Goal: Task Accomplishment & Management: Manage account settings

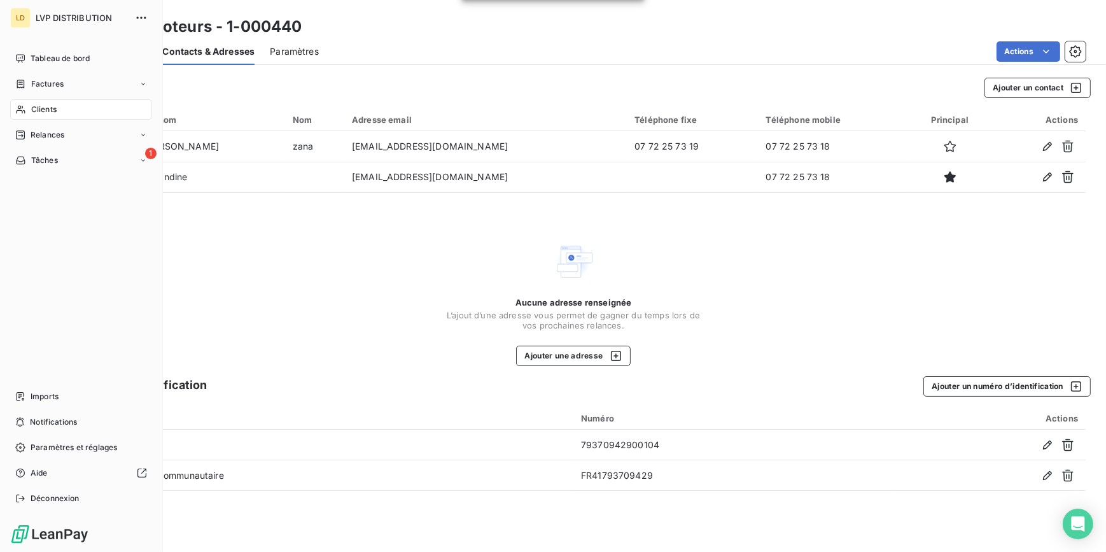
click at [13, 113] on div "Clients" at bounding box center [81, 109] width 142 height 20
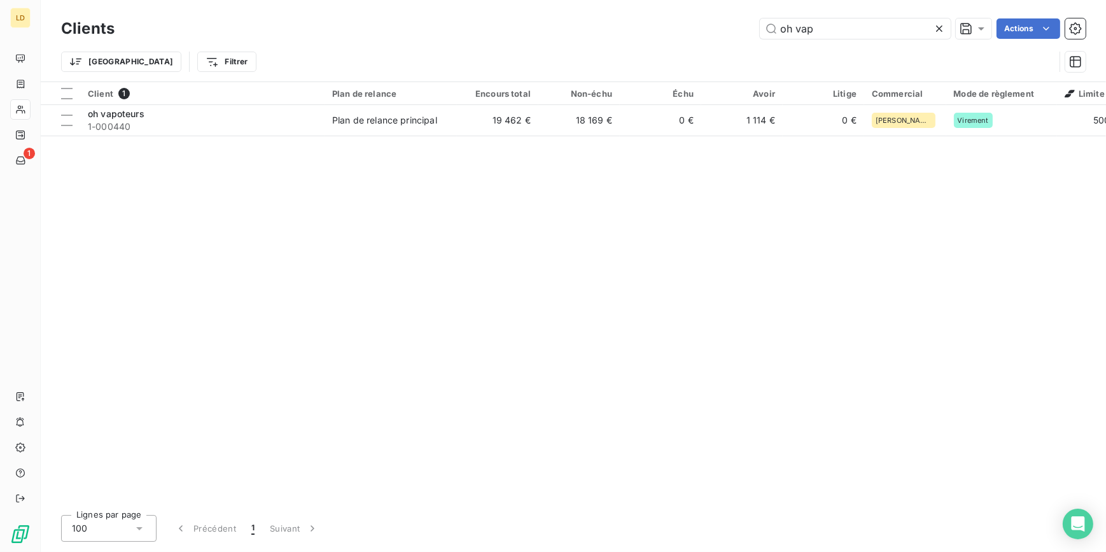
drag, startPoint x: 815, startPoint y: 34, endPoint x: 652, endPoint y: 20, distance: 162.9
click at [655, 20] on div "oh vap Actions" at bounding box center [608, 28] width 956 height 20
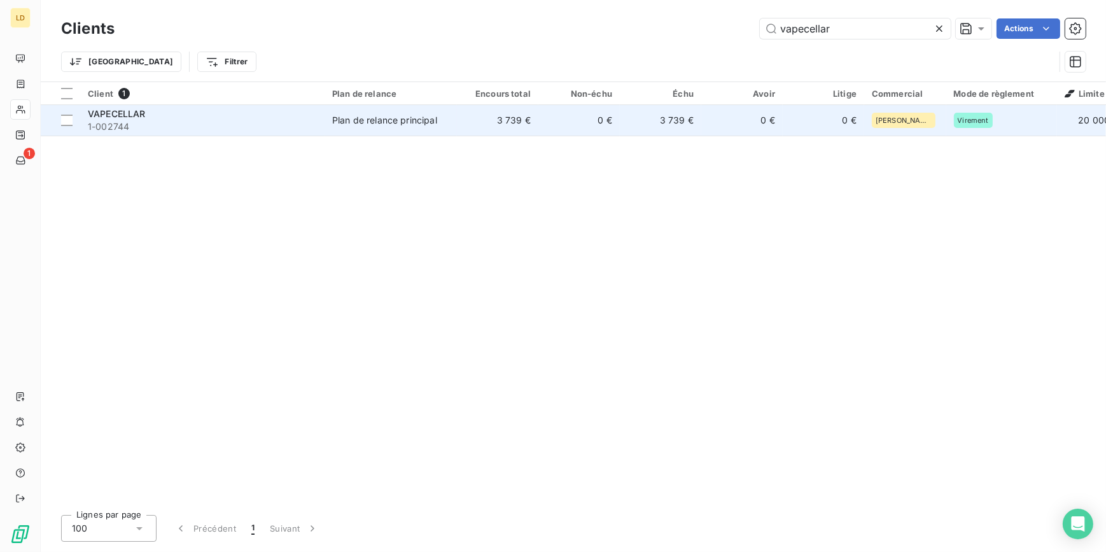
type input "vapecellar"
click at [249, 119] on div "VAPECELLAR" at bounding box center [202, 114] width 229 height 13
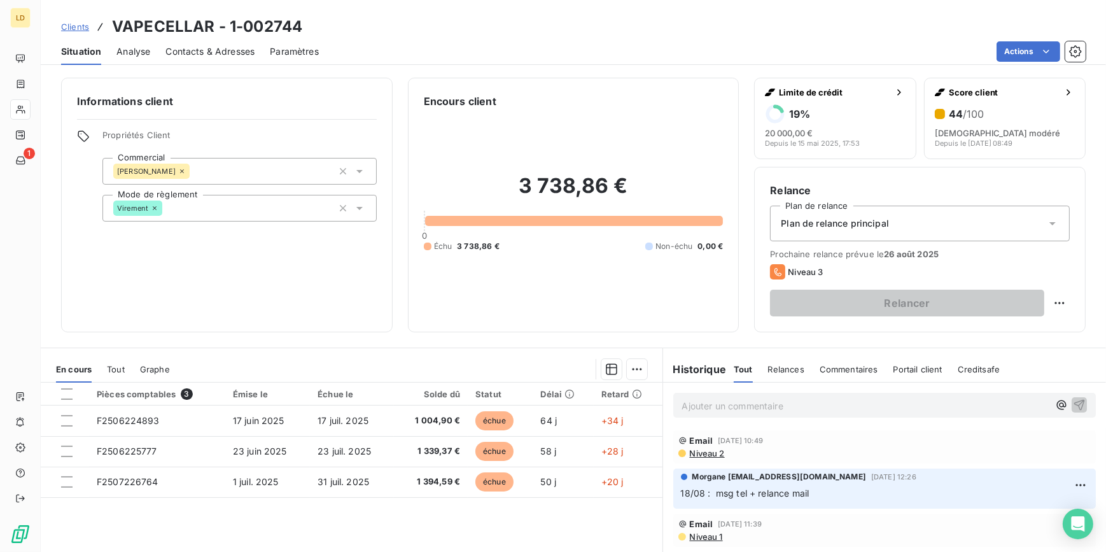
click at [211, 58] on div "Contacts & Adresses" at bounding box center [209, 51] width 89 height 27
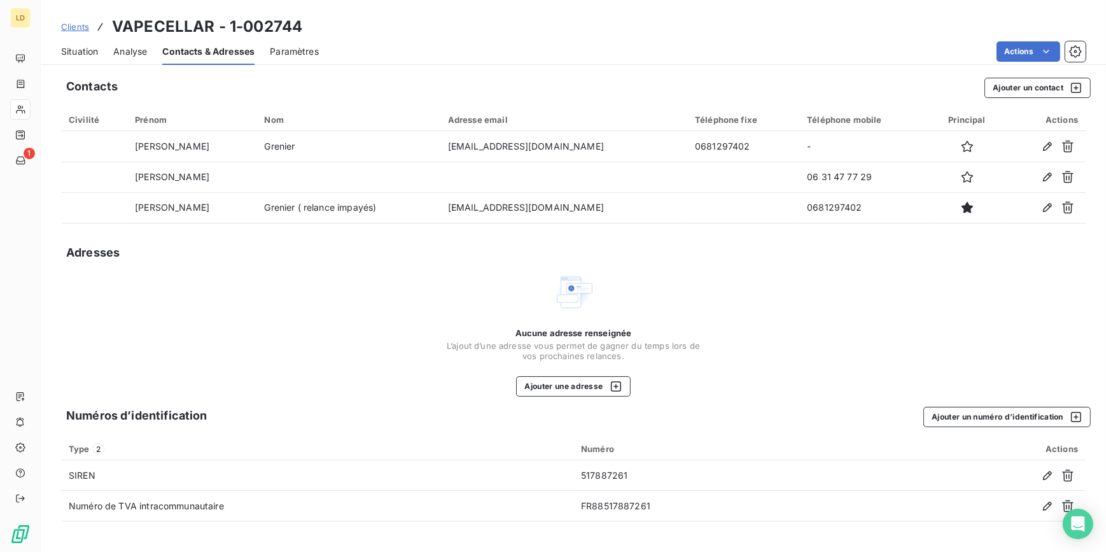
click at [90, 52] on span "Situation" at bounding box center [79, 51] width 37 height 13
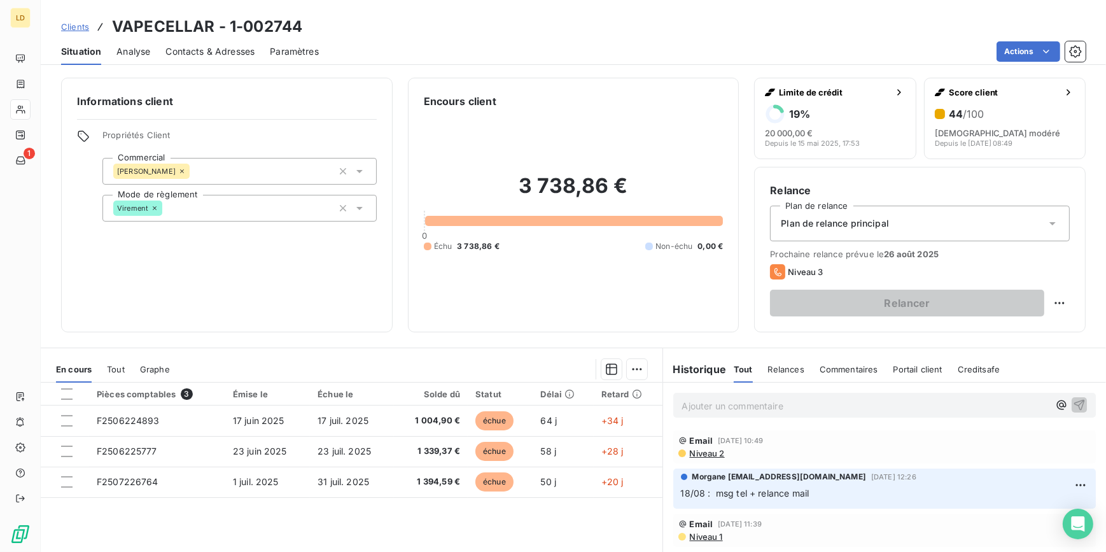
click at [718, 398] on p "Ajouter un commentaire ﻿" at bounding box center [865, 406] width 367 height 16
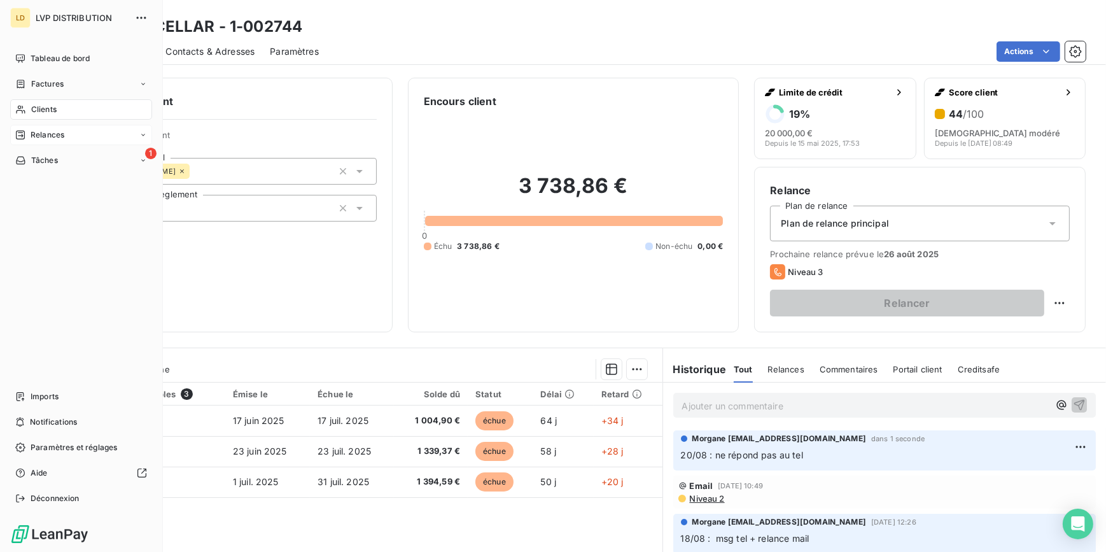
click at [46, 102] on div "Clients" at bounding box center [81, 109] width 142 height 20
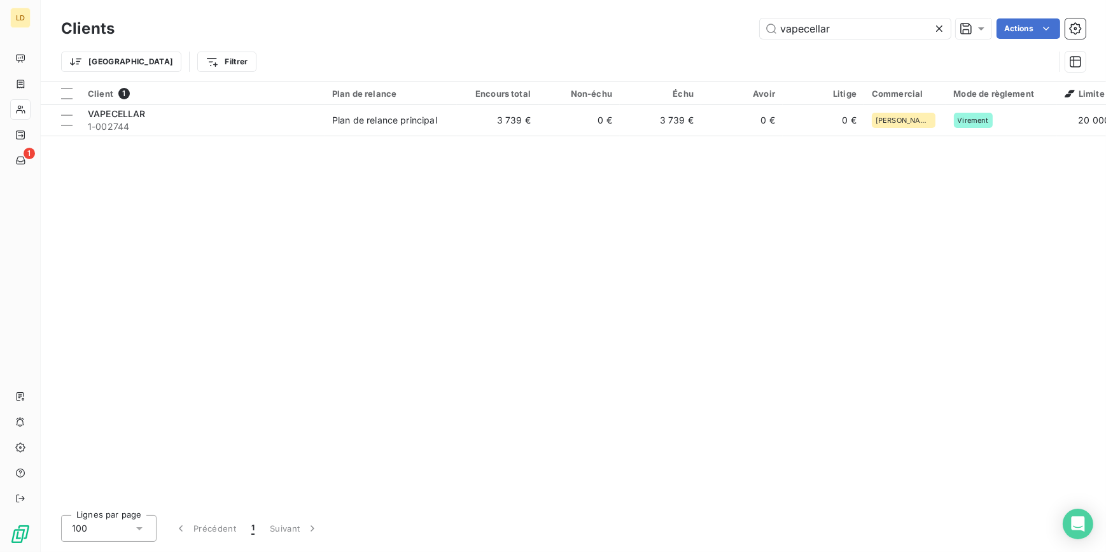
drag, startPoint x: 842, startPoint y: 25, endPoint x: 586, endPoint y: 13, distance: 256.1
click at [652, 20] on div "vapecellar Actions" at bounding box center [608, 28] width 956 height 20
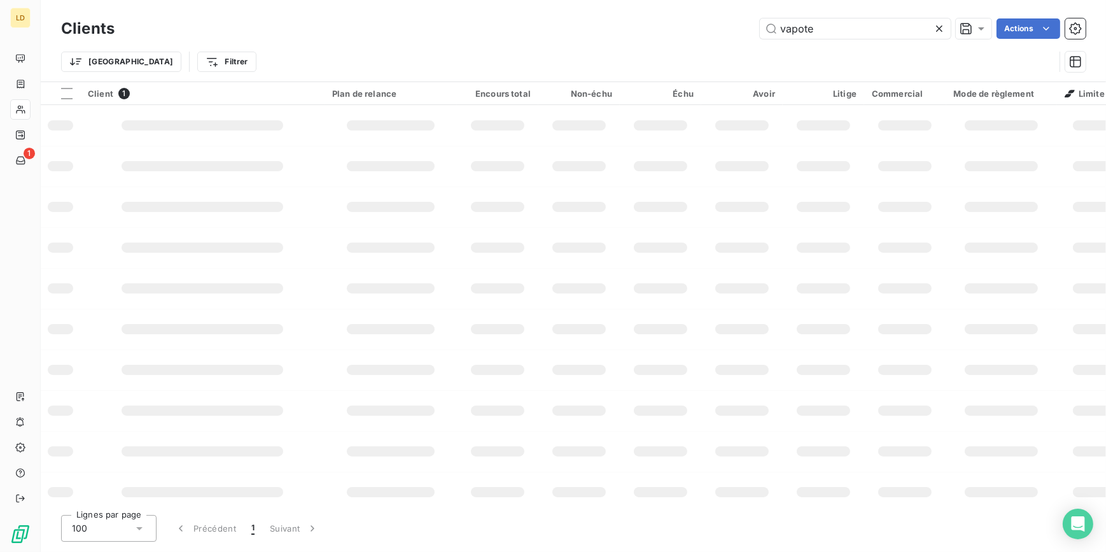
type input "vapotel"
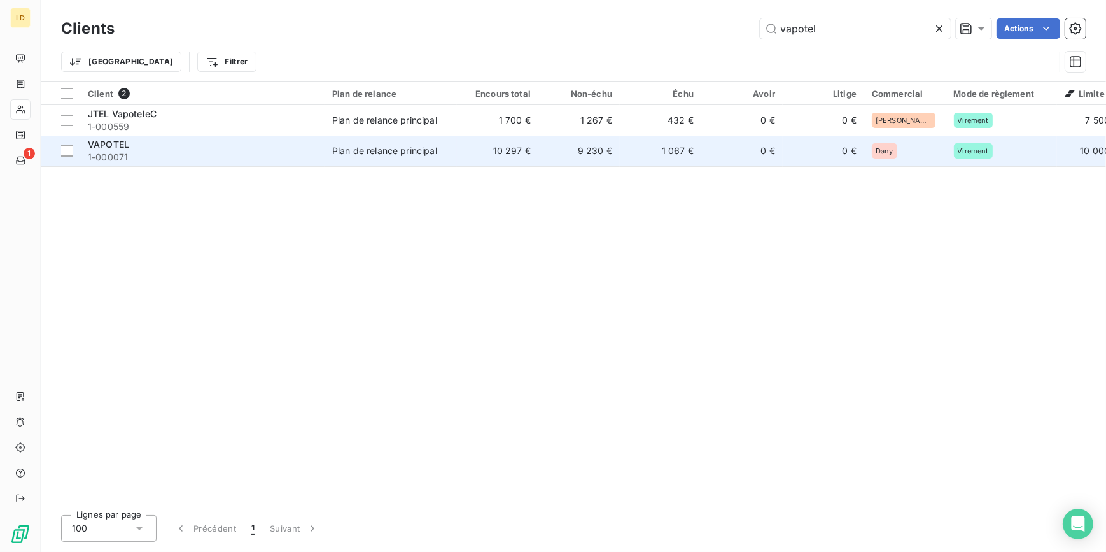
click at [217, 151] on span "1-000071" at bounding box center [202, 157] width 229 height 13
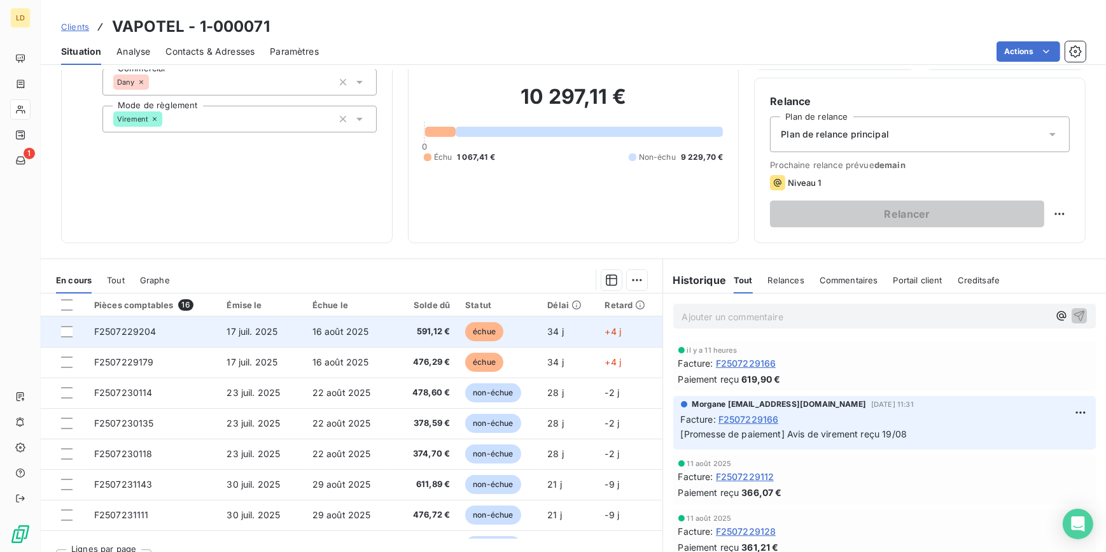
scroll to position [113, 0]
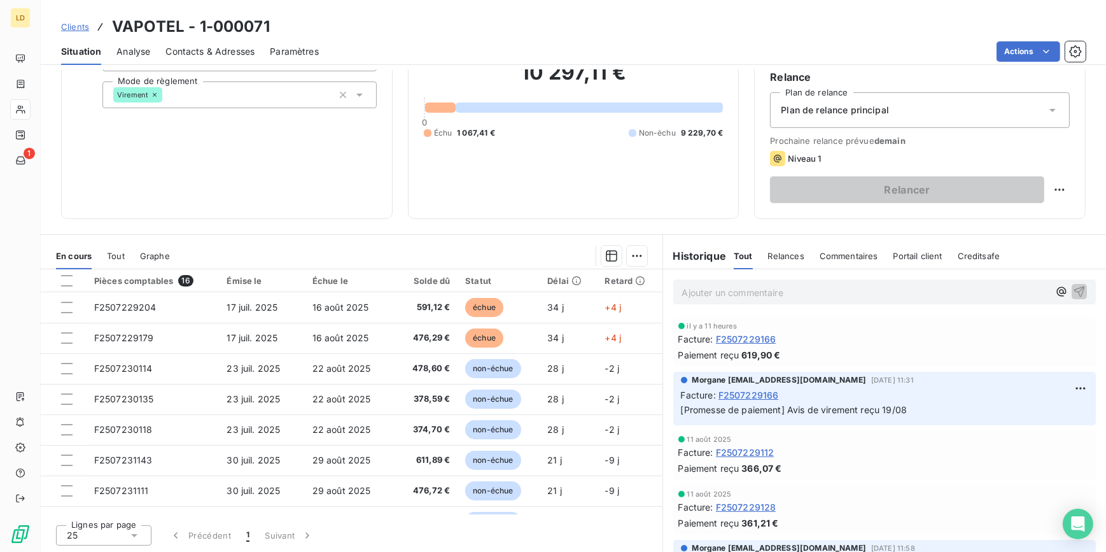
drag, startPoint x: 66, startPoint y: 335, endPoint x: 0, endPoint y: 333, distance: 66.2
click at [66, 335] on div at bounding box center [66, 337] width 11 height 11
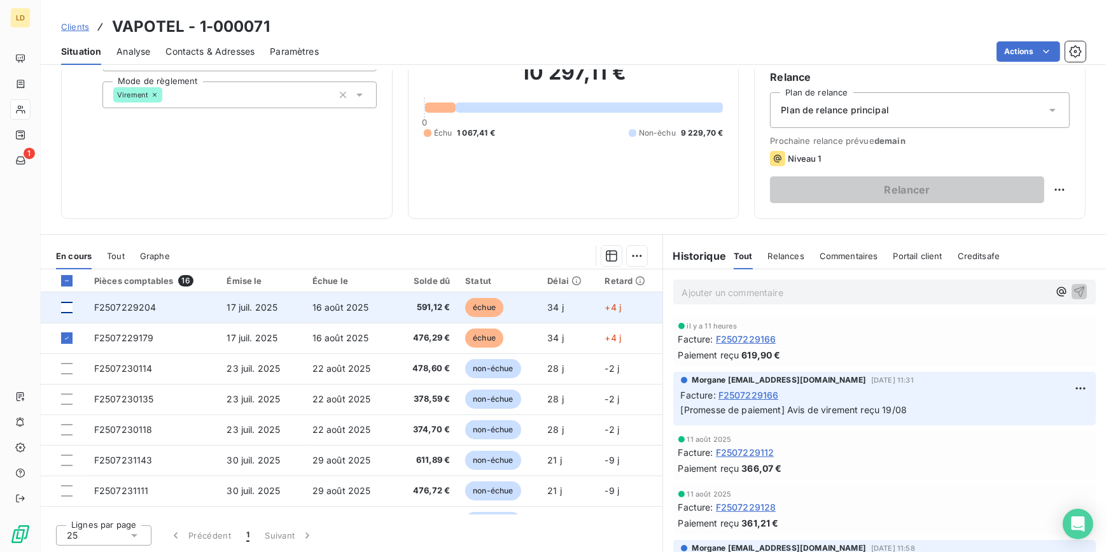
click at [69, 308] on div at bounding box center [66, 307] width 11 height 11
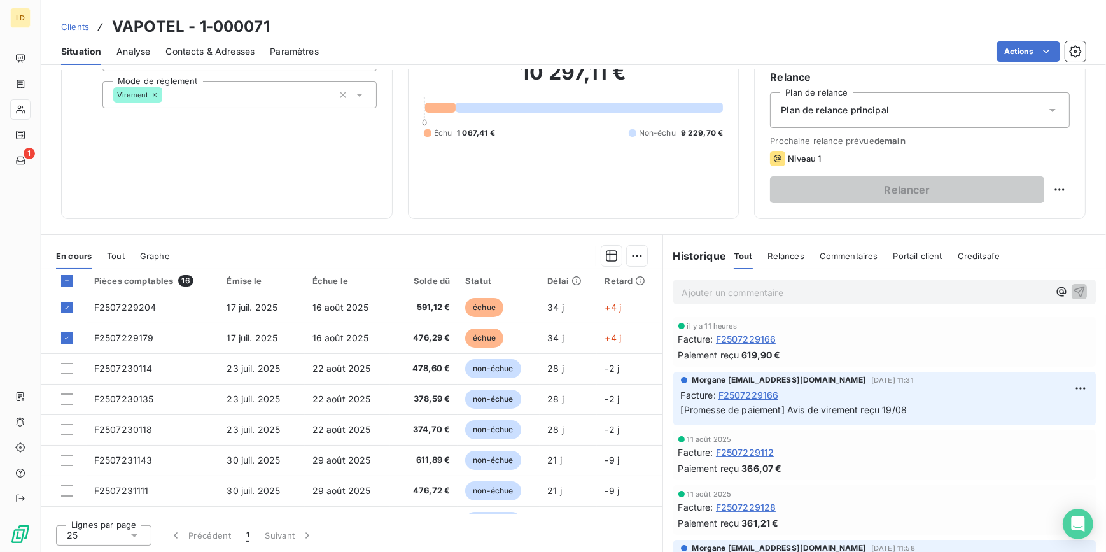
drag, startPoint x: 66, startPoint y: 396, endPoint x: 0, endPoint y: 403, distance: 66.5
click at [66, 396] on div at bounding box center [66, 398] width 11 height 11
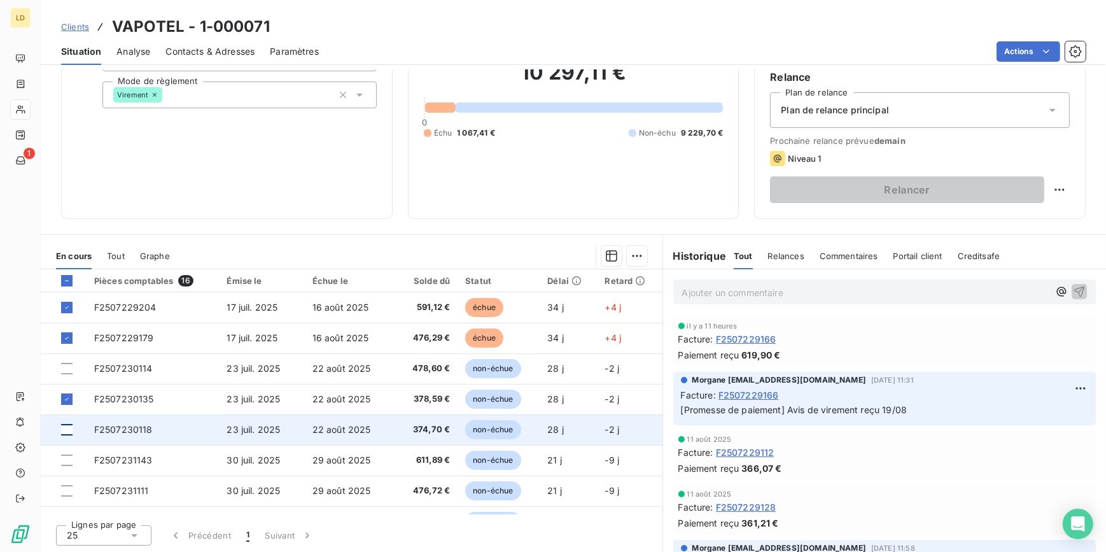
click at [66, 430] on div at bounding box center [66, 429] width 11 height 11
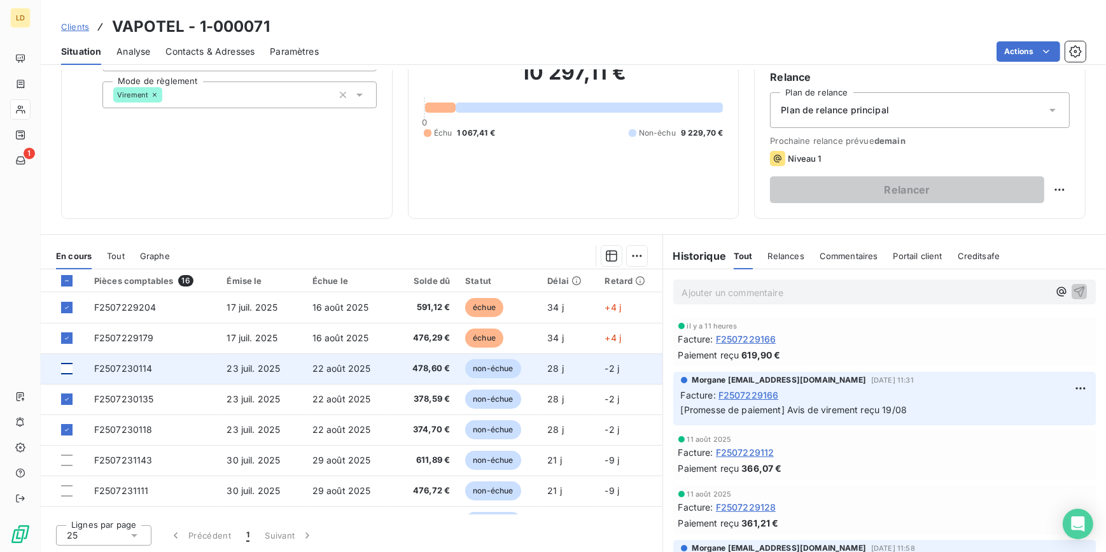
click at [67, 367] on div at bounding box center [66, 368] width 11 height 11
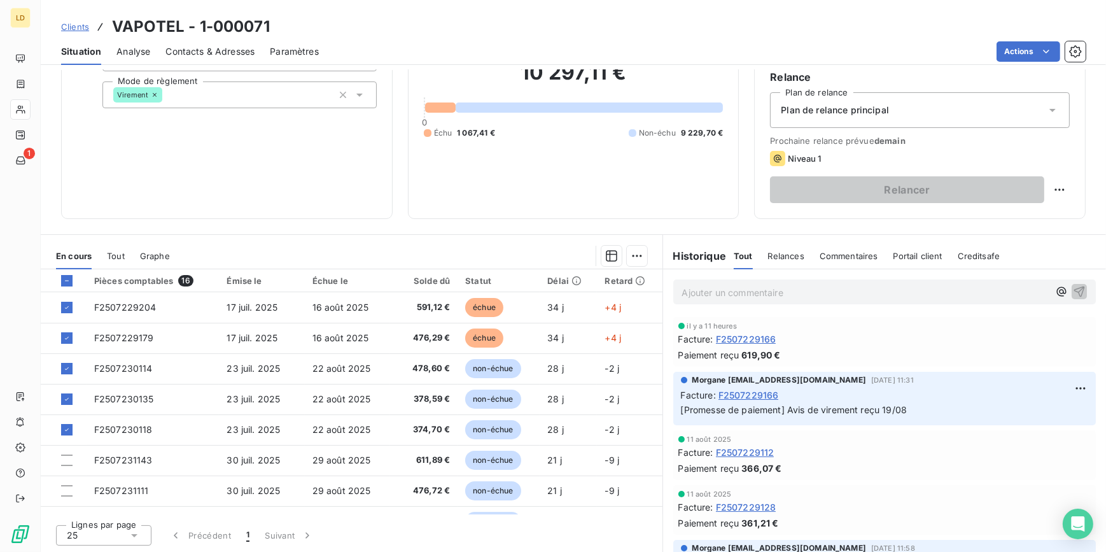
click at [617, 258] on div at bounding box center [416, 256] width 462 height 20
click at [628, 256] on html "LD 1 Clients VAPOTEL - 1-000071 Situation Analyse Contacts & Adresses Paramètre…" at bounding box center [553, 276] width 1106 height 552
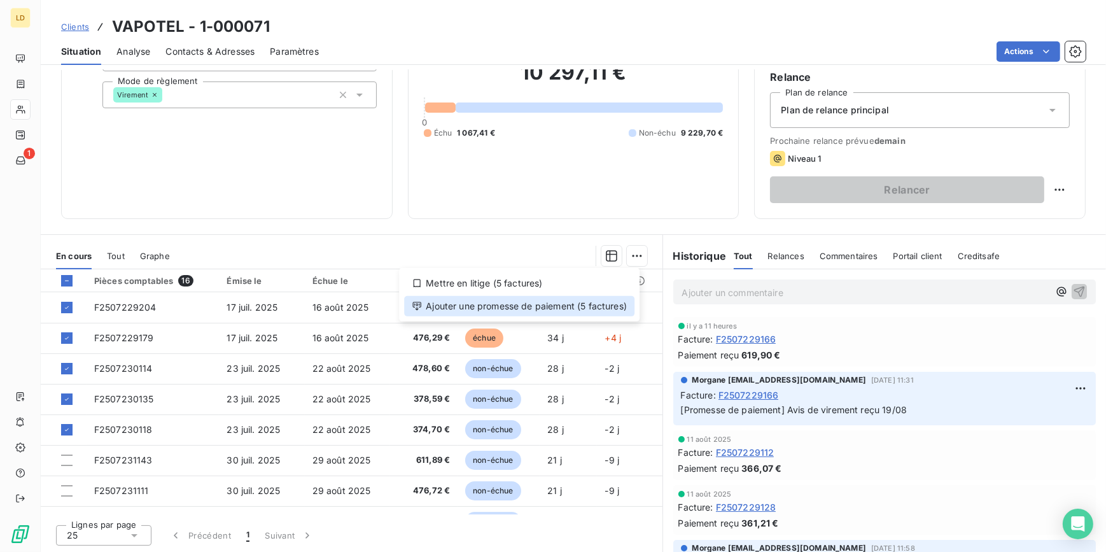
click at [587, 307] on div "Ajouter une promesse de paiement (5 factures)" at bounding box center [519, 306] width 230 height 20
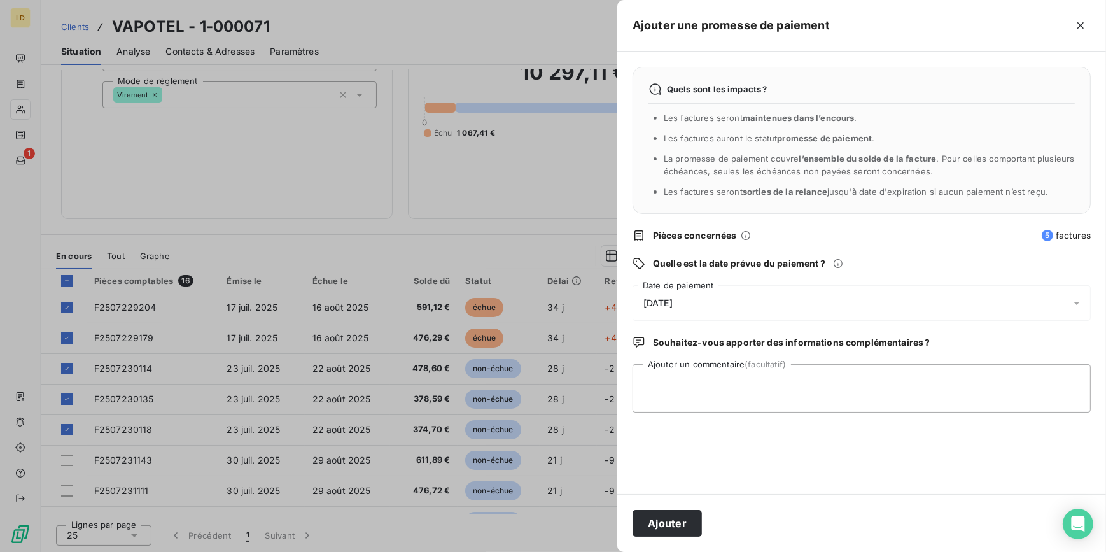
click at [662, 300] on span "[DATE]" at bounding box center [657, 303] width 29 height 10
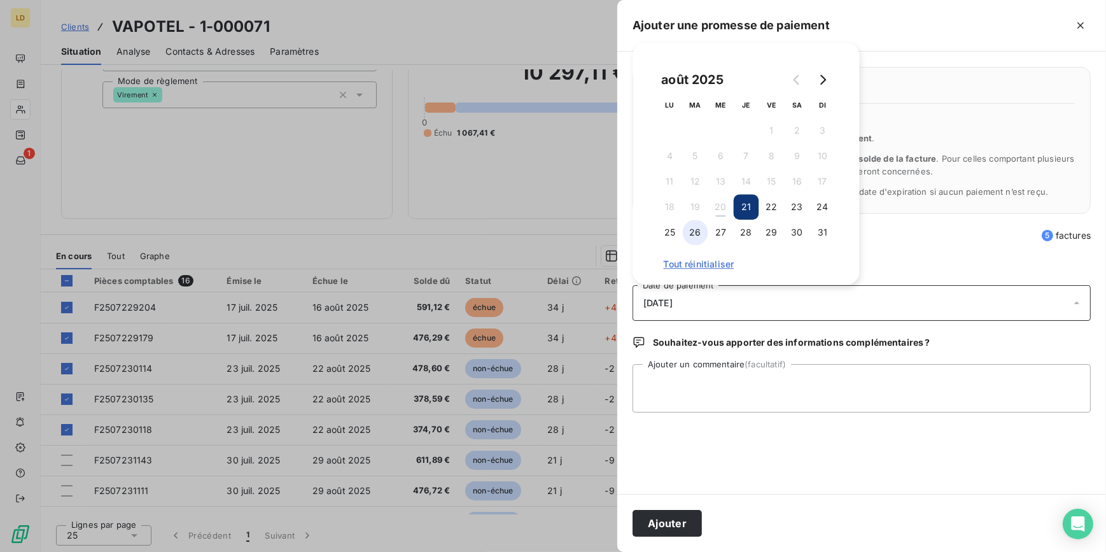
click at [700, 235] on button "26" at bounding box center [695, 232] width 25 height 25
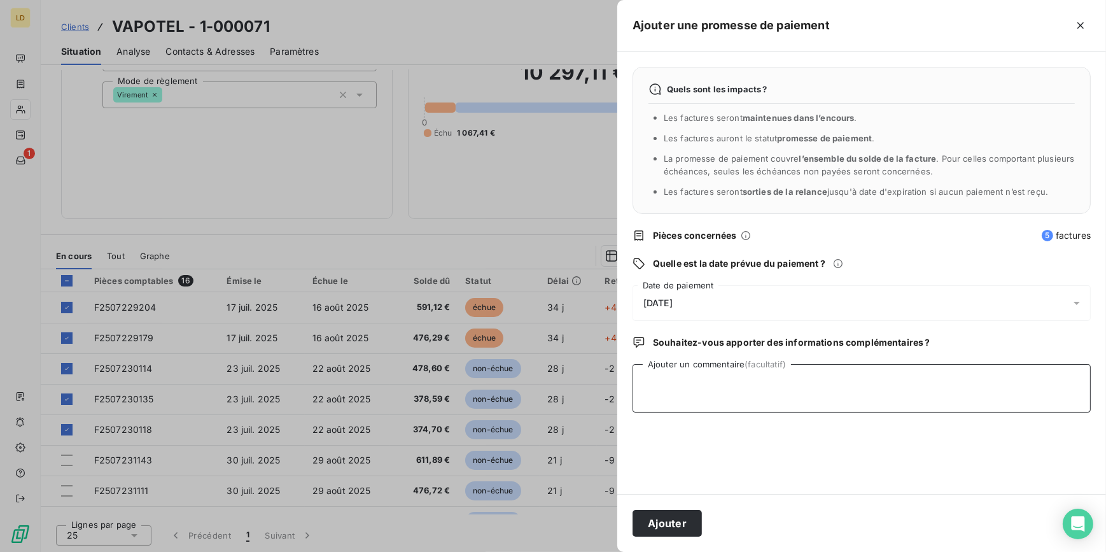
click at [679, 370] on textarea "Ajouter un commentaire (facultatif)" at bounding box center [862, 388] width 458 height 48
type textarea "Avis de virement reçu 20/08"
click at [651, 509] on div "Ajouter" at bounding box center [861, 523] width 489 height 58
click at [664, 521] on button "Ajouter" at bounding box center [667, 523] width 69 height 27
